Goal: Task Accomplishment & Management: Complete application form

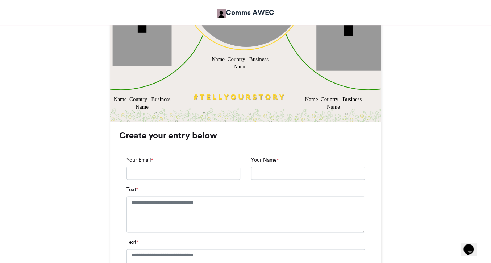
scroll to position [386, 0]
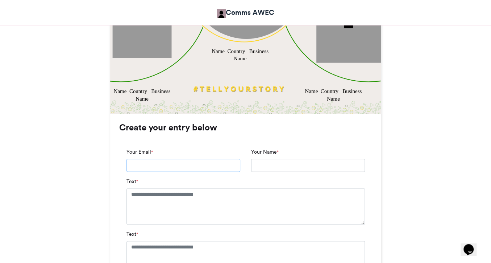
click at [189, 168] on input "Your Email *" at bounding box center [184, 165] width 114 height 13
type input "**********"
click at [275, 165] on input "Your Name *" at bounding box center [308, 165] width 114 height 13
type input "**********"
click at [264, 186] on div "Text *" at bounding box center [246, 200] width 239 height 47
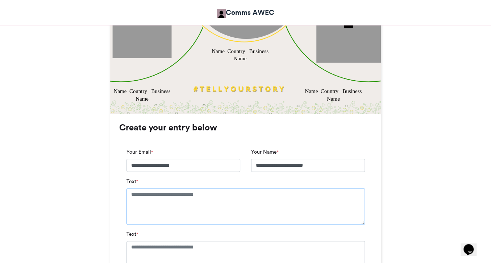
click at [241, 191] on textarea "Text *" at bounding box center [246, 206] width 239 height 36
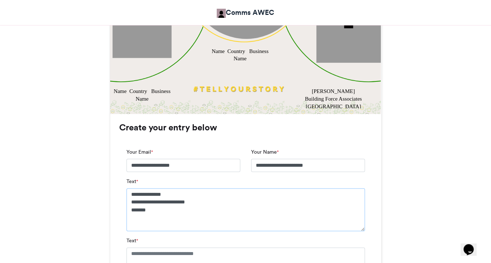
type textarea "**********"
click at [236, 237] on div "Text *" at bounding box center [246, 259] width 239 height 47
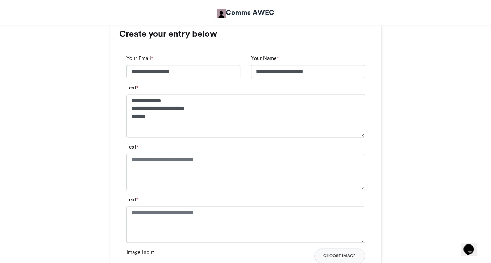
scroll to position [491, 0]
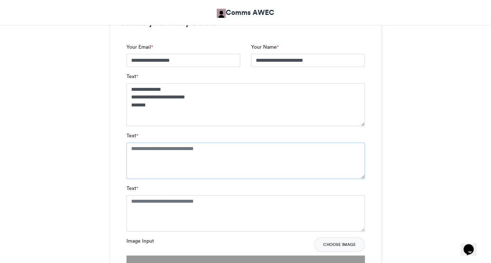
click at [250, 156] on textarea "Text *" at bounding box center [246, 160] width 239 height 36
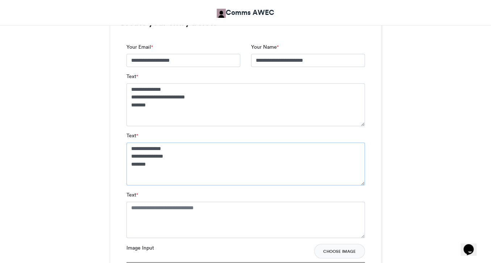
click at [200, 156] on textarea "**********" at bounding box center [246, 163] width 239 height 43
type textarea "**********"
click at [186, 207] on textarea "Text *" at bounding box center [246, 219] width 239 height 36
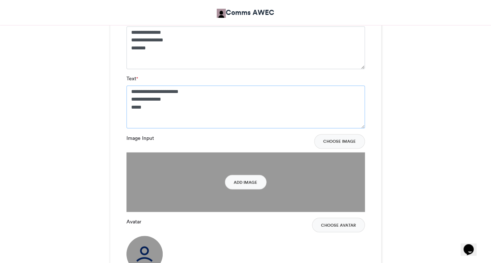
scroll to position [609, 0]
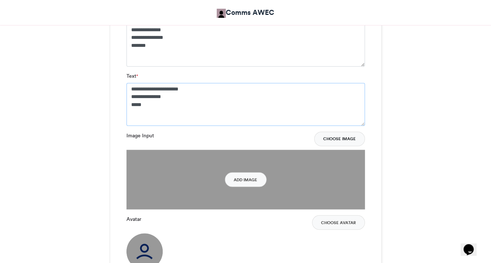
type textarea "**********"
click at [347, 139] on button "Choose Image" at bounding box center [339, 138] width 51 height 15
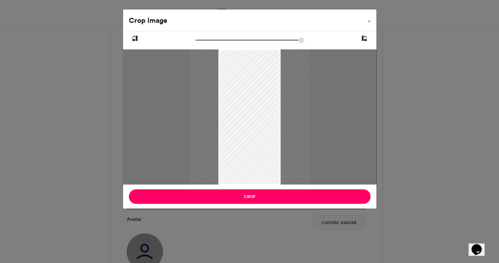
type input "******"
drag, startPoint x: 199, startPoint y: 40, endPoint x: 194, endPoint y: 40, distance: 5.4
click at [195, 40] on input "zoom" at bounding box center [249, 40] width 109 height 7
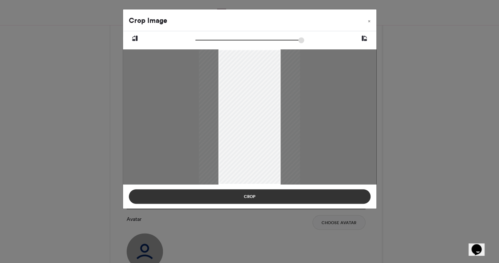
click at [305, 195] on button "Crop" at bounding box center [250, 196] width 242 height 15
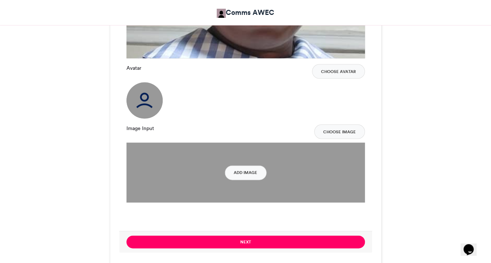
scroll to position [763, 0]
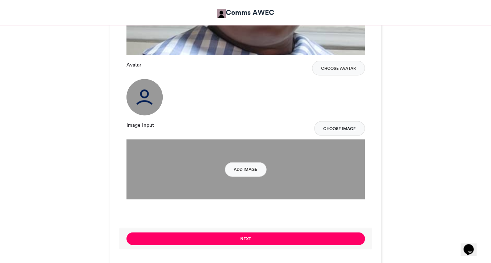
click at [346, 131] on button "Choose Image" at bounding box center [339, 128] width 51 height 15
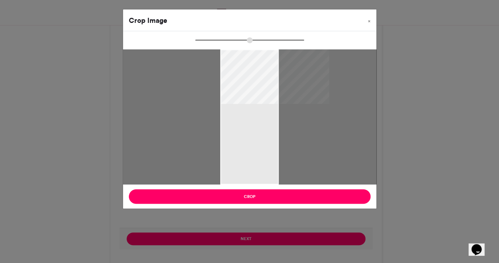
type input "******"
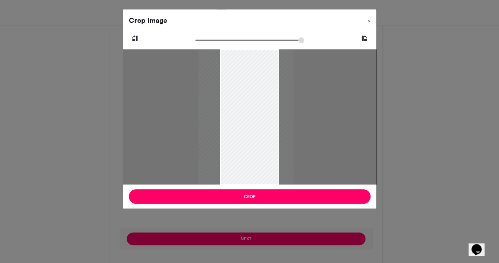
drag, startPoint x: 254, startPoint y: 68, endPoint x: 250, endPoint y: 69, distance: 3.7
click at [250, 69] on div at bounding box center [245, 116] width 95 height 135
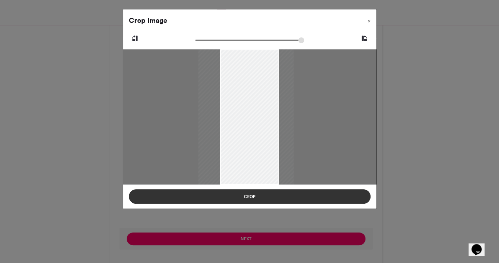
click at [266, 189] on button "Crop" at bounding box center [250, 196] width 242 height 15
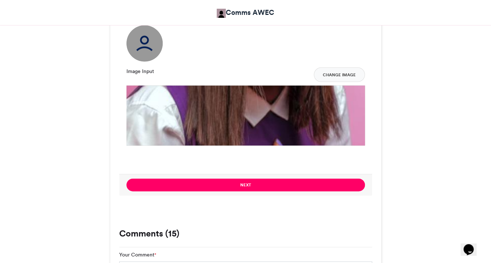
scroll to position [817, 0]
click at [349, 79] on button "Change Image" at bounding box center [339, 74] width 51 height 15
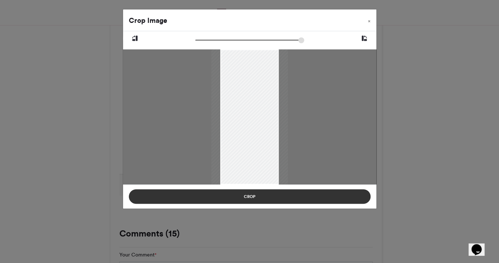
click at [310, 196] on button "Crop" at bounding box center [250, 196] width 242 height 15
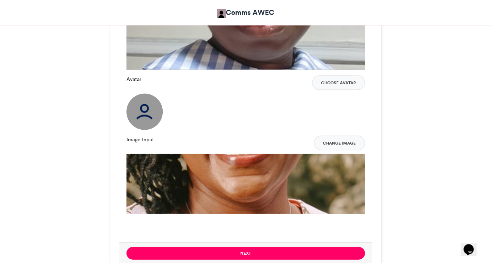
scroll to position [747, 0]
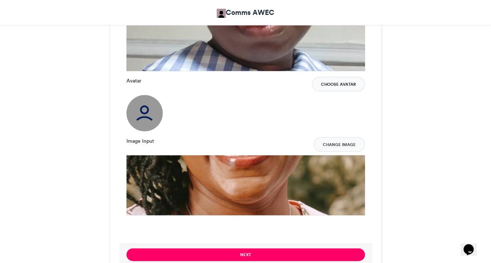
click at [346, 85] on button "Choose Avatar" at bounding box center [338, 84] width 53 height 15
click at [145, 108] on img at bounding box center [145, 113] width 36 height 36
click at [140, 110] on img at bounding box center [145, 113] width 36 height 36
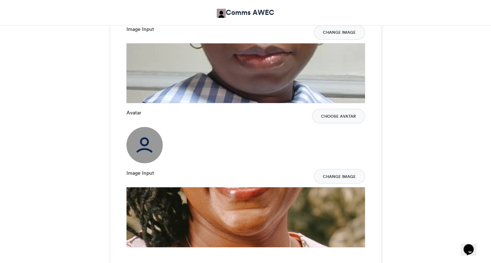
scroll to position [718, 0]
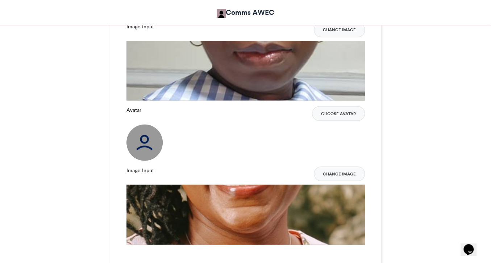
click at [141, 168] on label "Image Input" at bounding box center [141, 170] width 28 height 8
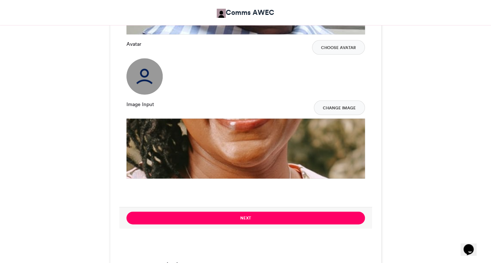
scroll to position [782, 0]
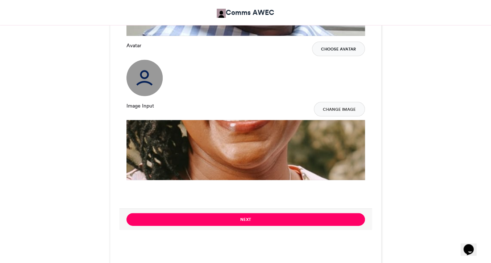
click at [352, 51] on button "Choose Avatar" at bounding box center [338, 49] width 53 height 15
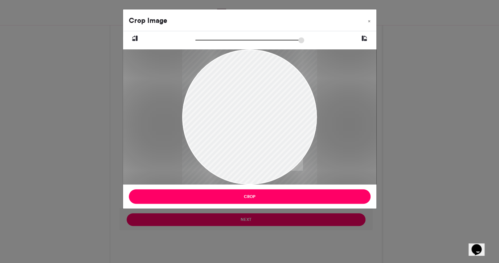
drag, startPoint x: 276, startPoint y: 129, endPoint x: 262, endPoint y: 133, distance: 14.5
click at [262, 133] on div at bounding box center [249, 121] width 135 height 190
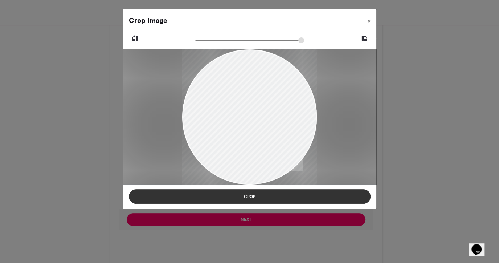
click at [255, 197] on button "Crop" at bounding box center [250, 196] width 242 height 15
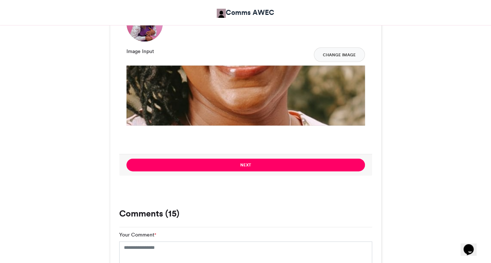
scroll to position [834, 0]
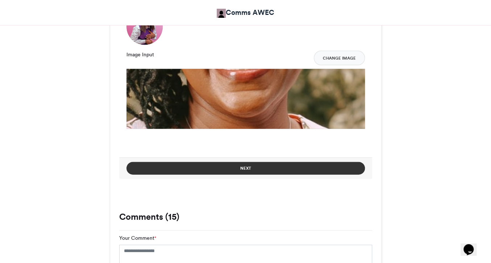
click at [288, 171] on button "Next" at bounding box center [246, 168] width 239 height 13
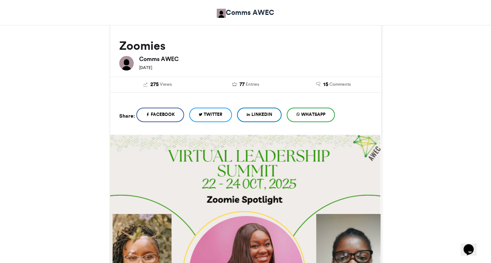
scroll to position [358, 0]
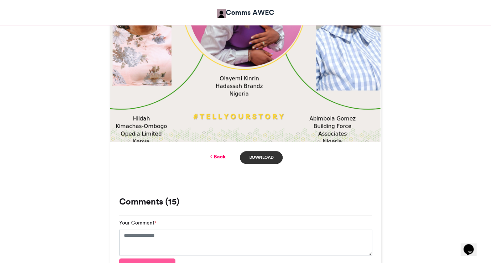
click at [272, 159] on link "Download" at bounding box center [261, 157] width 42 height 13
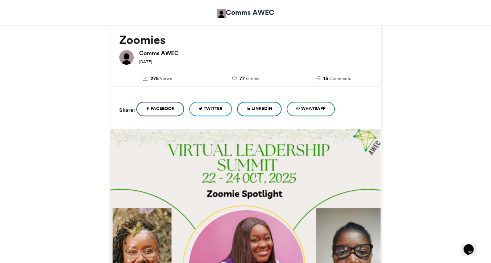
scroll to position [97, 0]
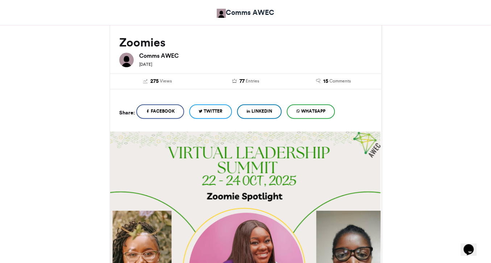
click at [272, 111] on span "LinkedIn" at bounding box center [262, 111] width 21 height 7
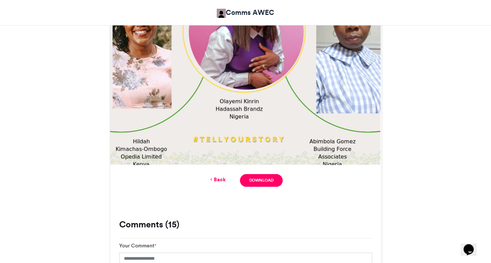
scroll to position [335, 0]
